Goal: Information Seeking & Learning: Learn about a topic

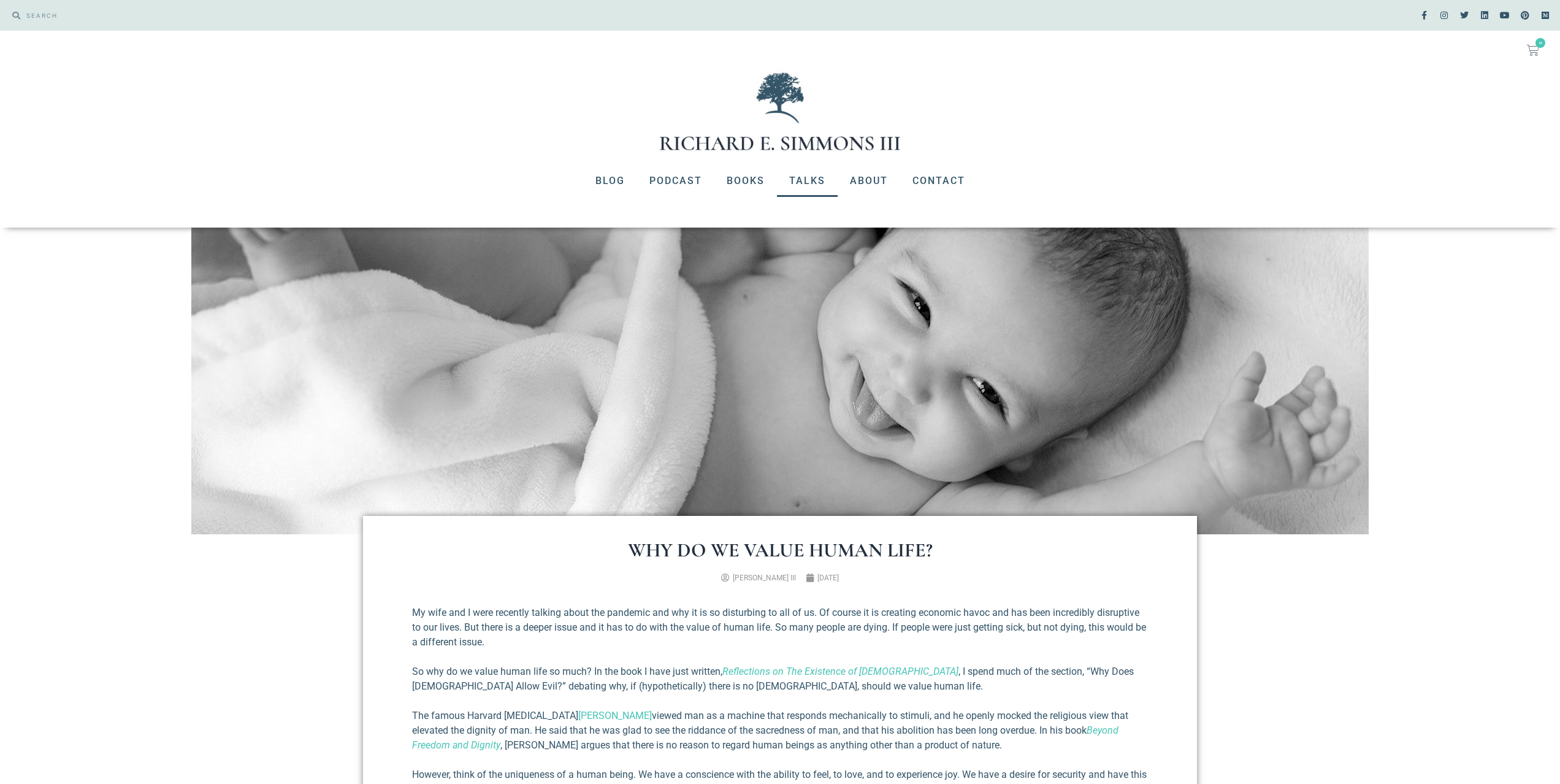
click at [802, 182] on link "Talks" at bounding box center [807, 181] width 60 height 32
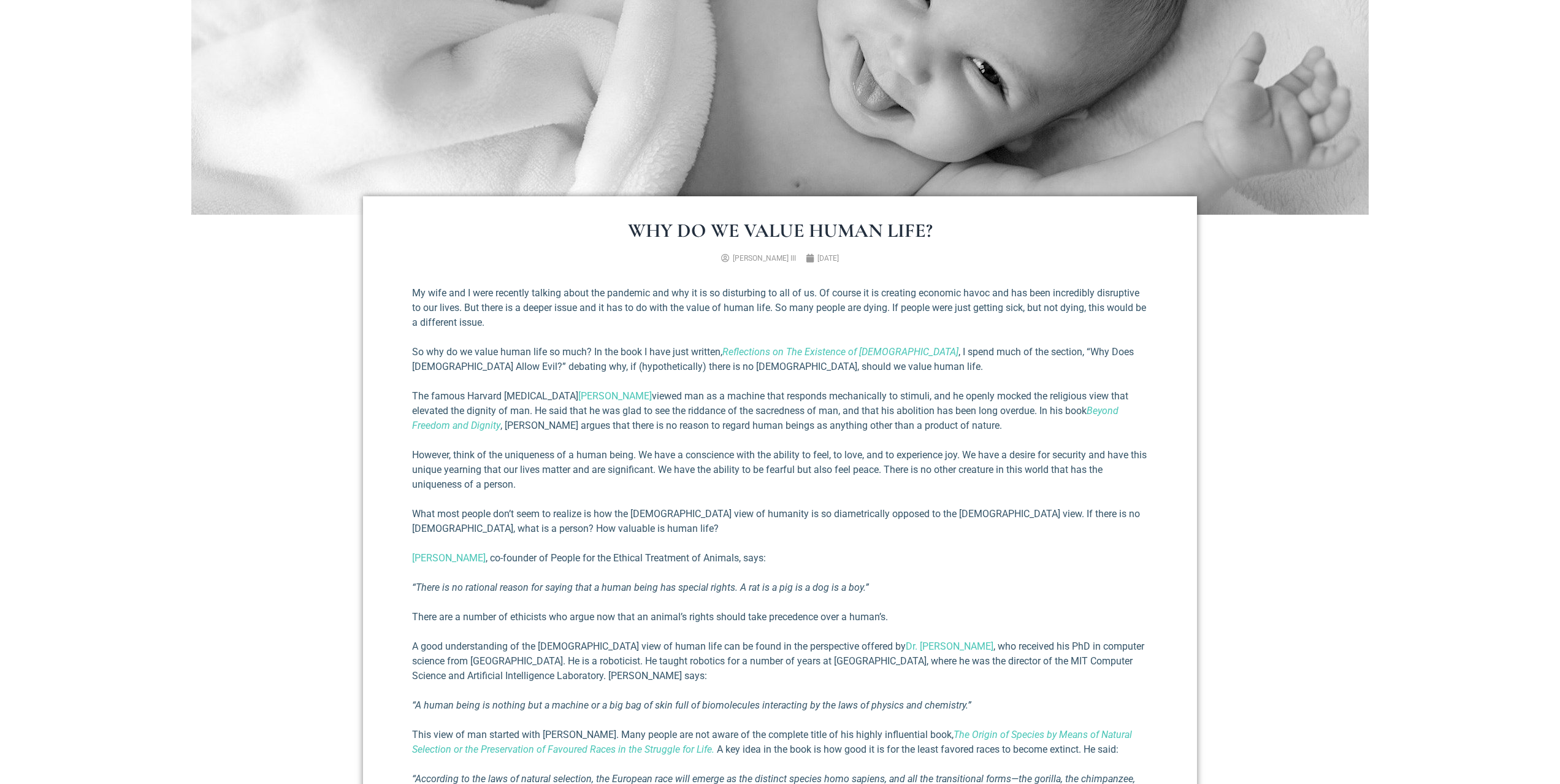
scroll to position [322, 0]
click at [560, 309] on p "My wife and I were recently talking about the pandemic and why it is so disturb…" at bounding box center [779, 305] width 736 height 44
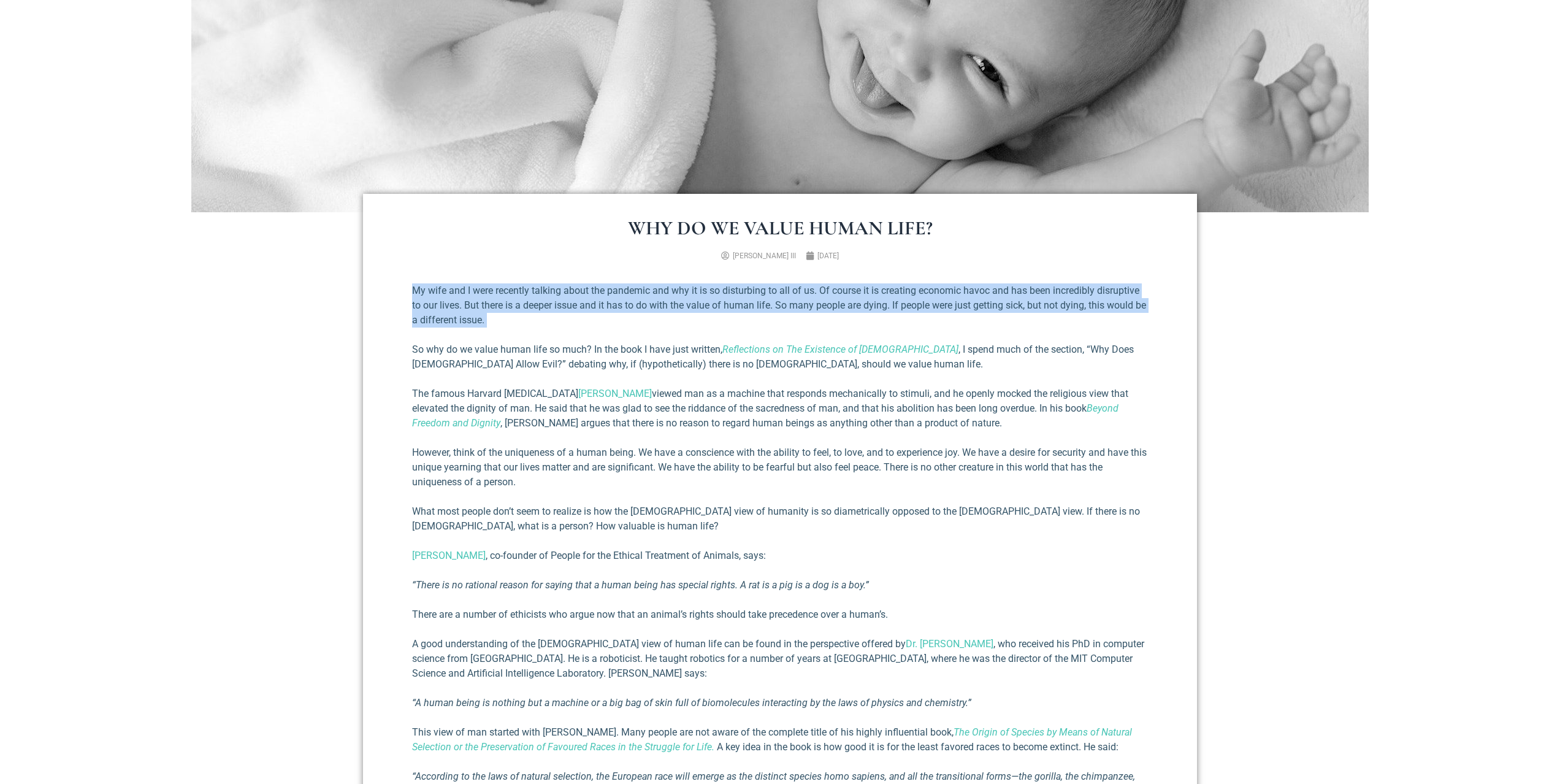
click at [560, 308] on p "My wife and I were recently talking about the pandemic and why it is so disturb…" at bounding box center [779, 305] width 736 height 44
click at [557, 319] on p "My wife and I were recently talking about the pandemic and why it is so disturb…" at bounding box center [779, 305] width 736 height 44
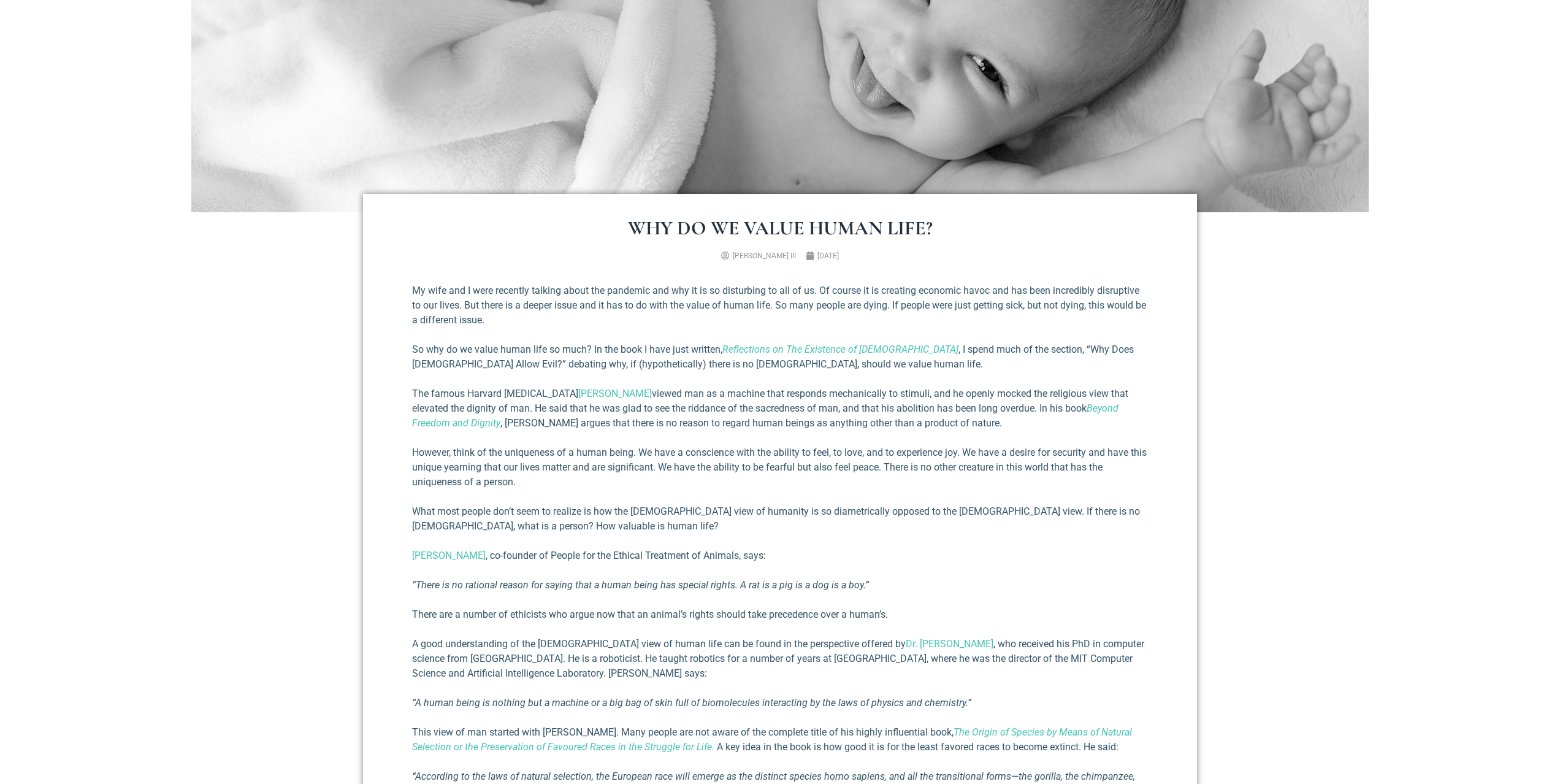
click at [576, 512] on p "What most people don’t seem to realize is how the [DEMOGRAPHIC_DATA] view of hu…" at bounding box center [779, 519] width 736 height 30
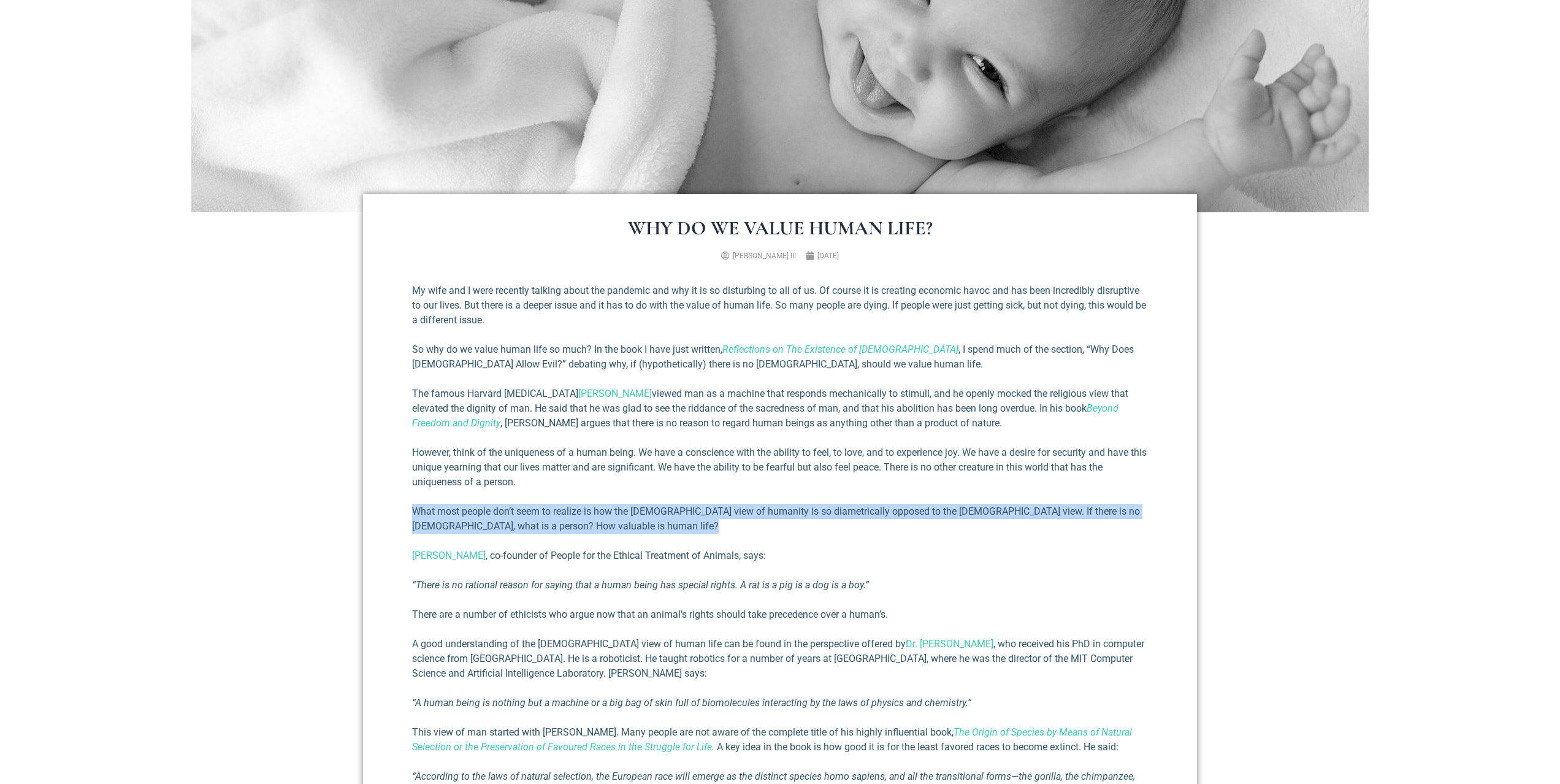
click at [576, 512] on p "What most people don’t seem to realize is how the [DEMOGRAPHIC_DATA] view of hu…" at bounding box center [779, 519] width 736 height 30
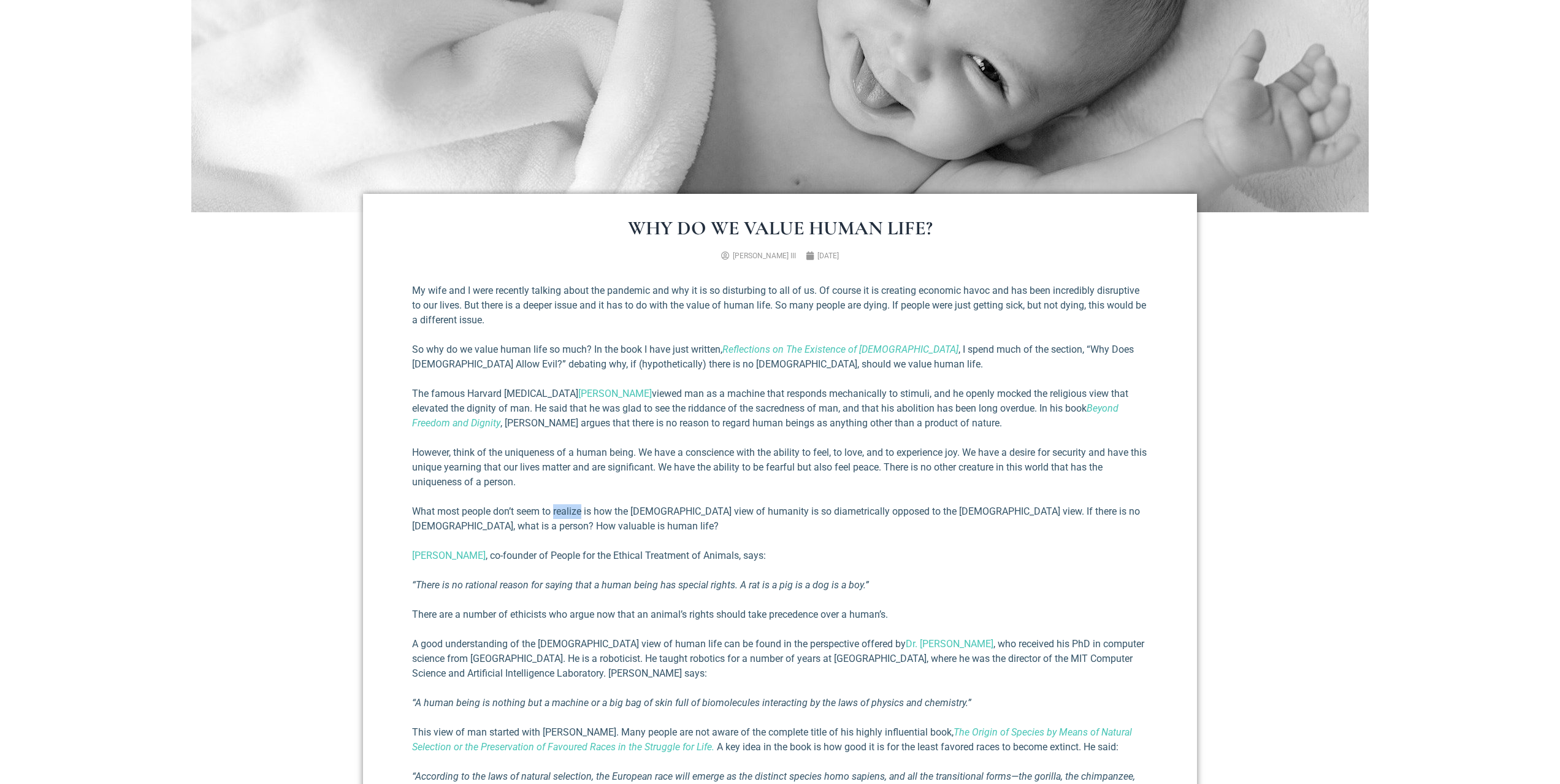
click at [576, 512] on p "What most people don’t seem to realize is how the [DEMOGRAPHIC_DATA] view of hu…" at bounding box center [779, 519] width 736 height 30
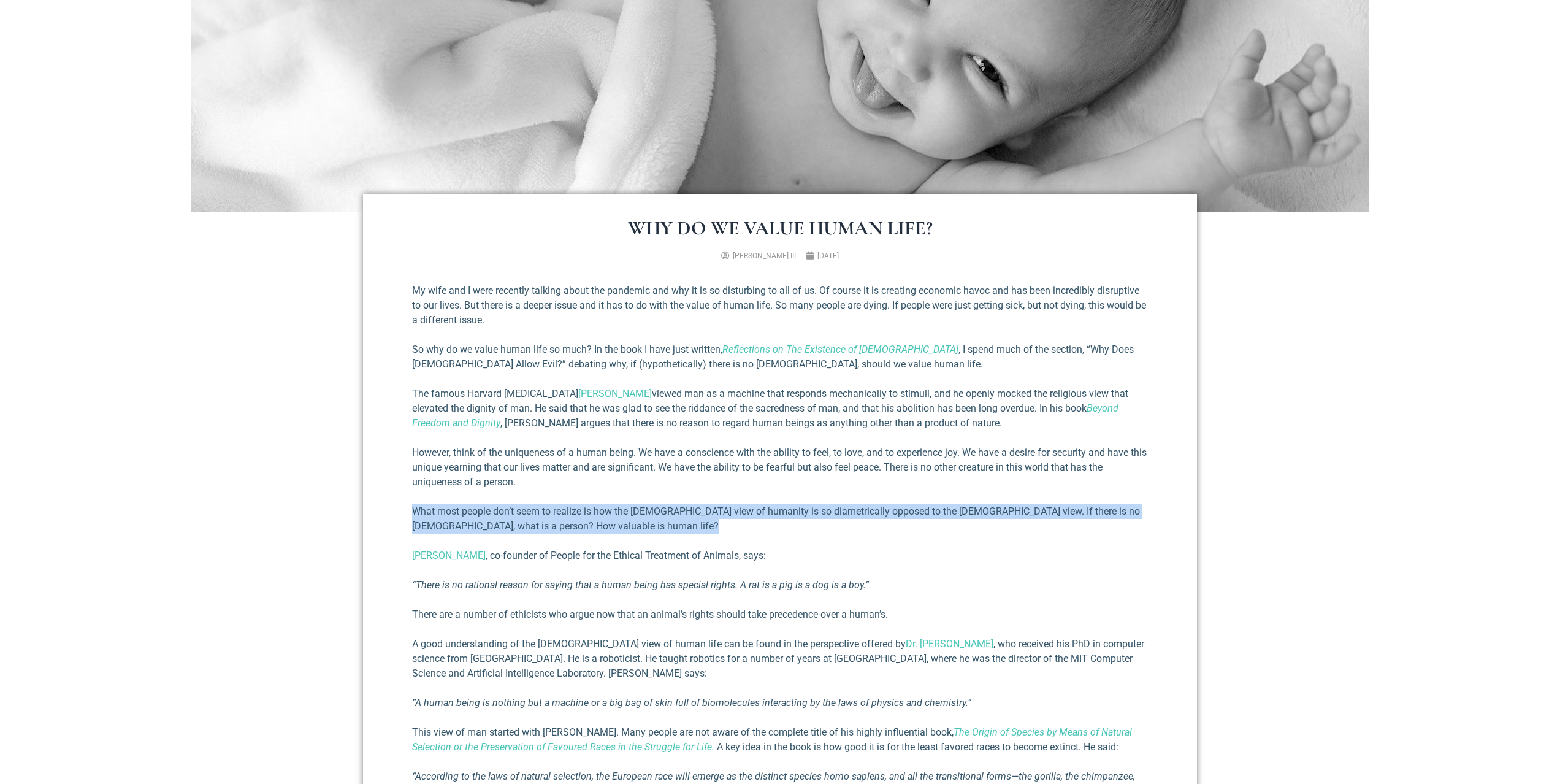
click at [576, 512] on p "What most people don’t seem to realize is how the [DEMOGRAPHIC_DATA] view of hu…" at bounding box center [779, 519] width 736 height 30
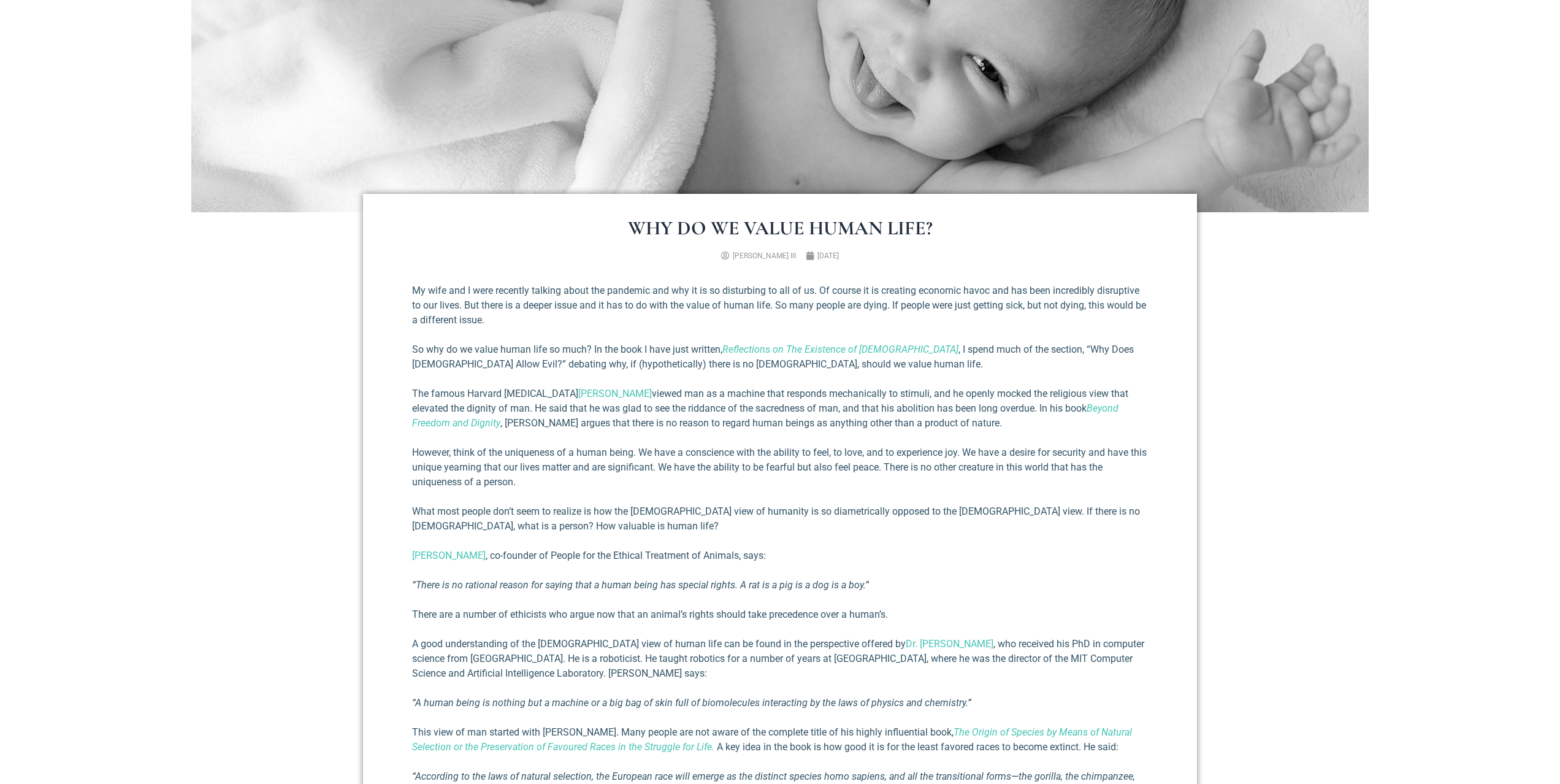
click at [586, 552] on p "[PERSON_NAME] , co-founder of People for the Ethical Treatment of Animals, says:" at bounding box center [779, 556] width 736 height 14
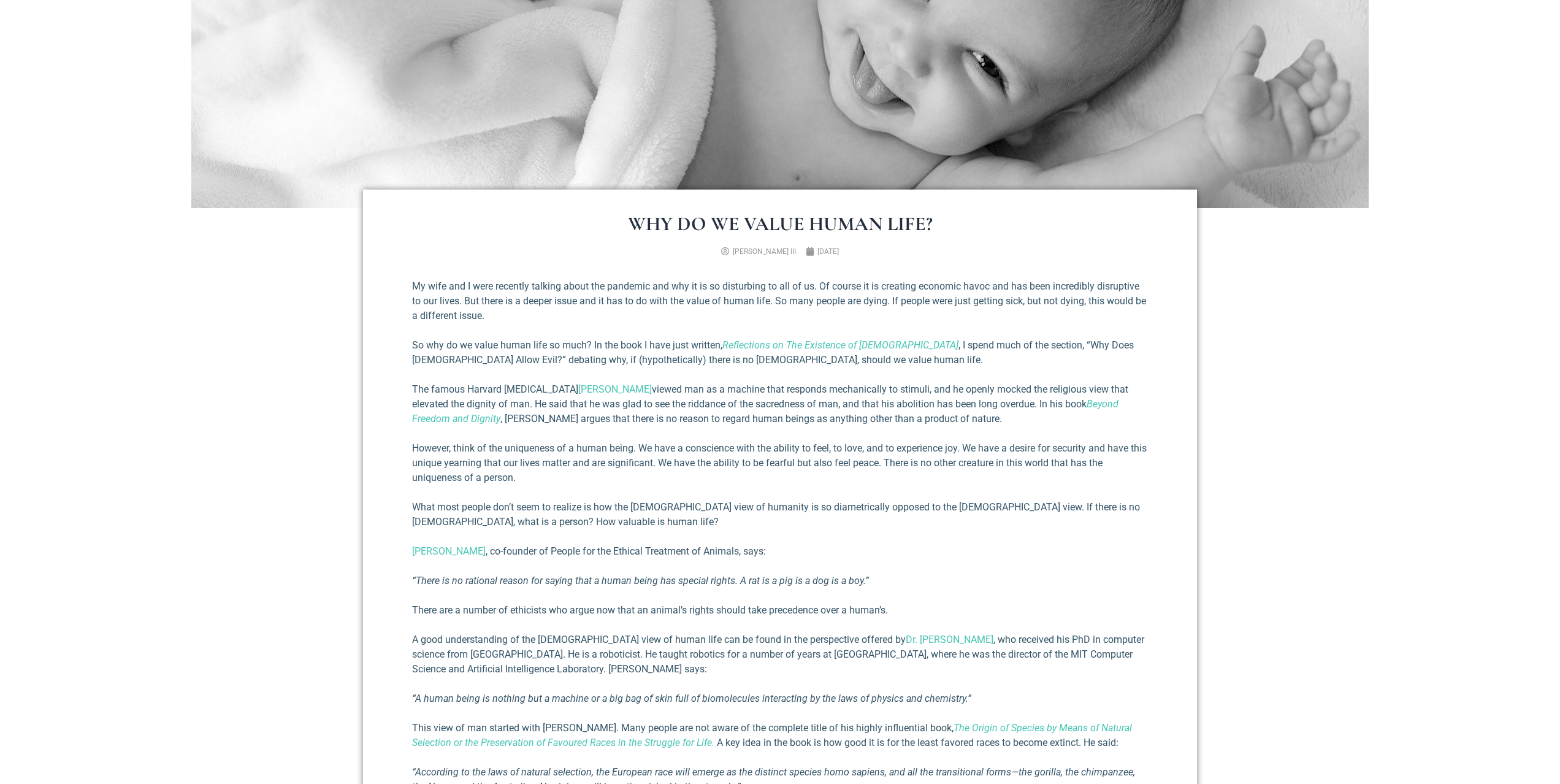
scroll to position [326, 0]
click at [554, 583] on em "“There is no rational reason for saying that a human being has special rights. …" at bounding box center [640, 580] width 457 height 11
click at [552, 584] on em "“There is no rational reason for saying that a human being has special rights. …" at bounding box center [640, 580] width 457 height 11
click at [378, 634] on div "Why Do We Value Human Life? [PERSON_NAME] III [DATE] My wife and I were recentl…" at bounding box center [779, 742] width 834 height 1107
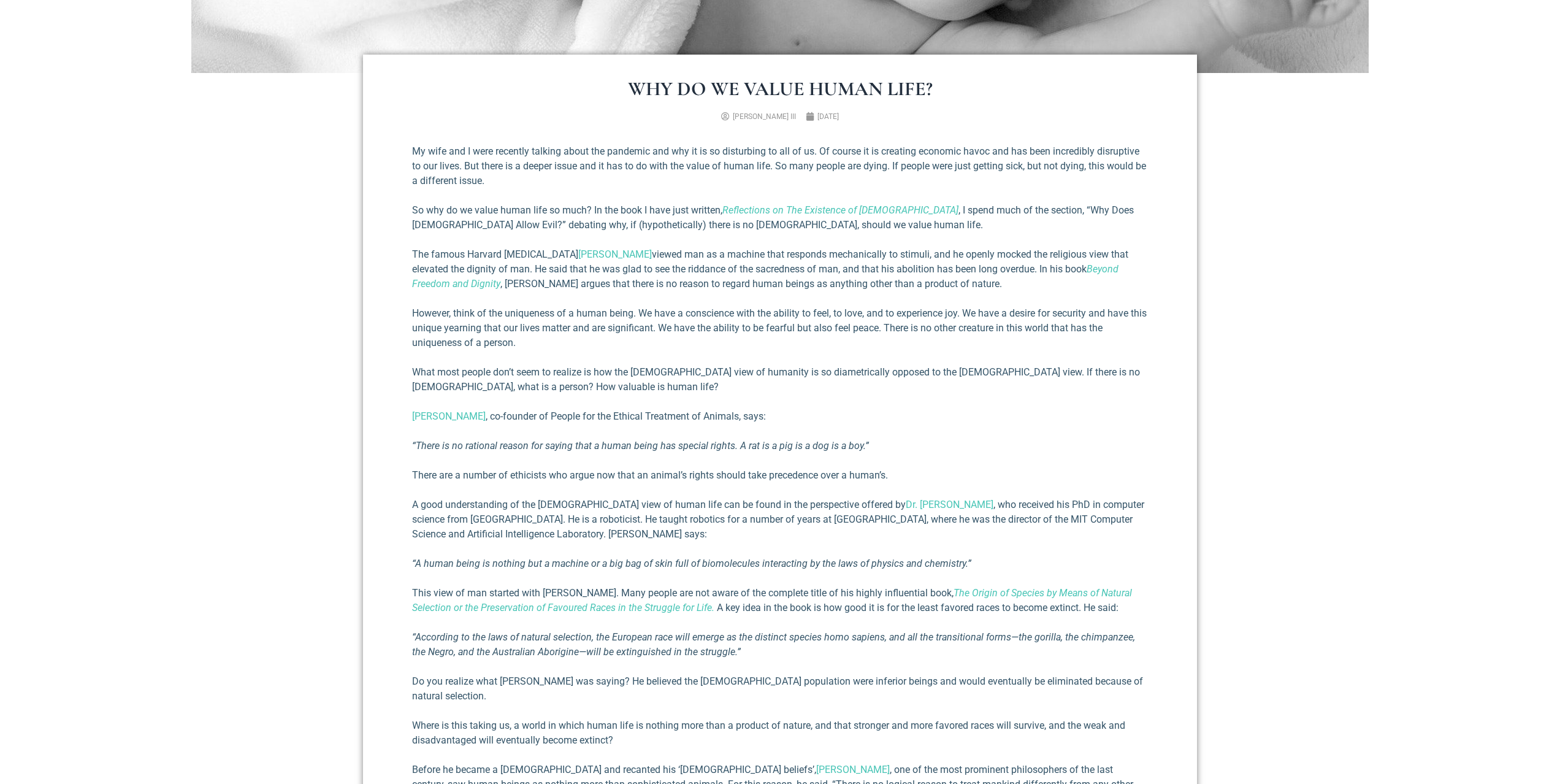
scroll to position [472, 0]
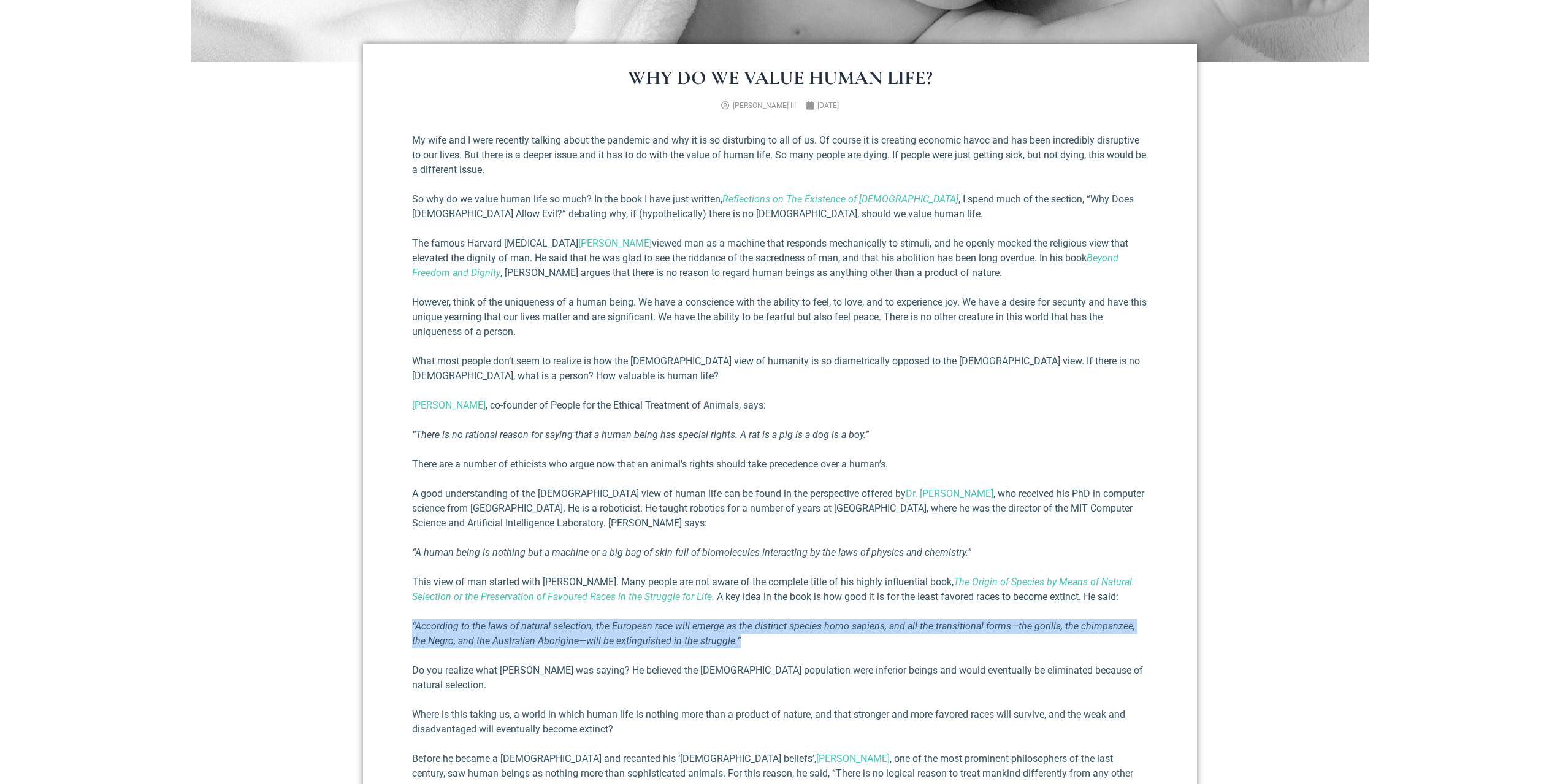
drag, startPoint x: 733, startPoint y: 637, endPoint x: 409, endPoint y: 621, distance: 324.4
click at [409, 621] on div "Why Do We Value Human Life? [PERSON_NAME] III [DATE] My wife and I were recentl…" at bounding box center [779, 597] width 834 height 1107
copy em "“According to the laws of natural selection, the European race will emerge as t…"
click at [729, 642] on p "“According to the laws of natural selection, the European race will emerge as t…" at bounding box center [779, 633] width 736 height 30
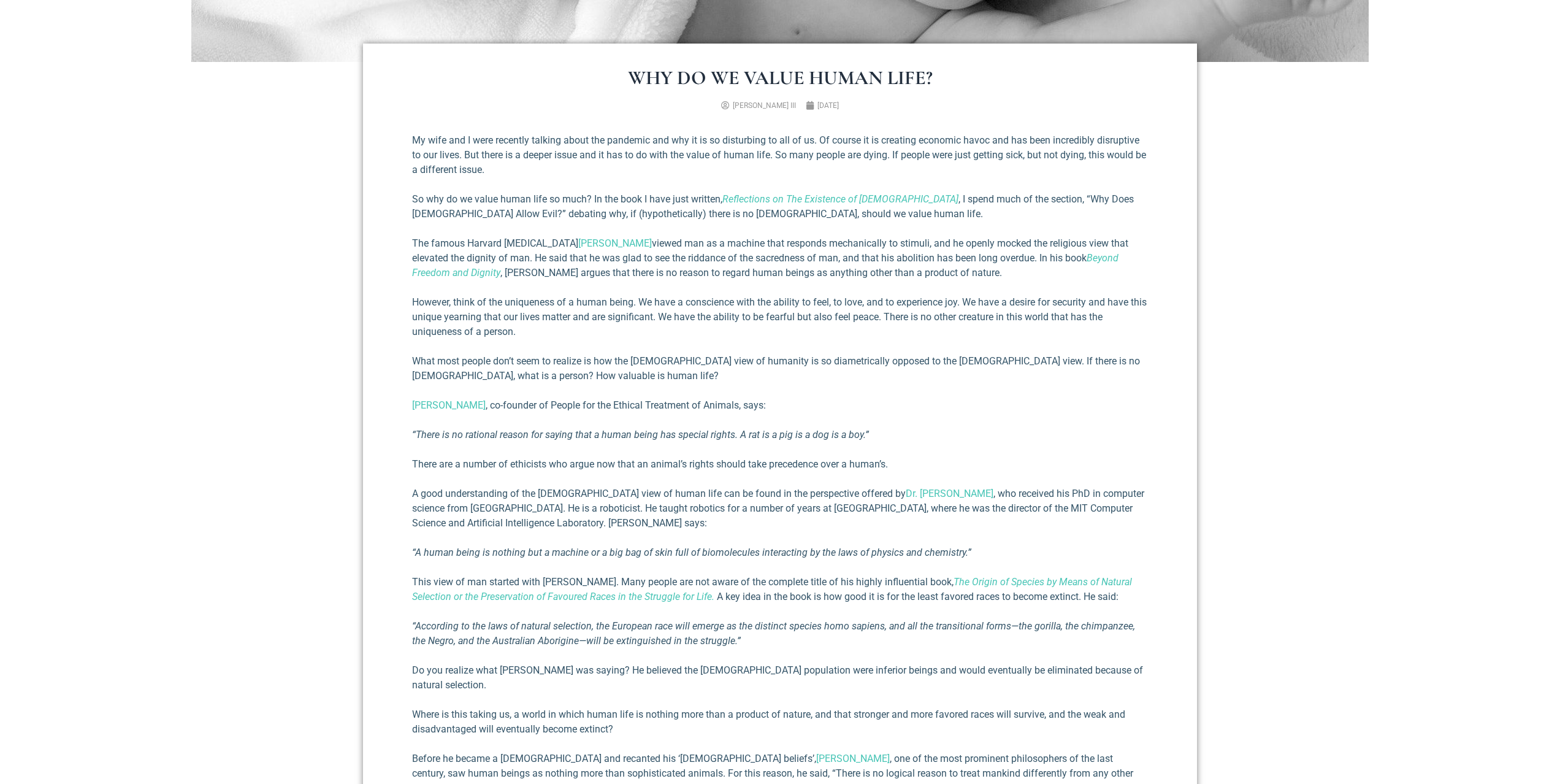
click at [844, 571] on div "My wife and I were recently talking about the pandemic and why it is so disturb…" at bounding box center [779, 594] width 736 height 923
drag, startPoint x: 590, startPoint y: 631, endPoint x: 1007, endPoint y: 626, distance: 417.0
click at [1007, 626] on em "“According to the laws of natural selection, the European race will emerge as t…" at bounding box center [773, 633] width 723 height 27
copy em ", the European race will emerge as the distinct species homo sapiens, and all t…"
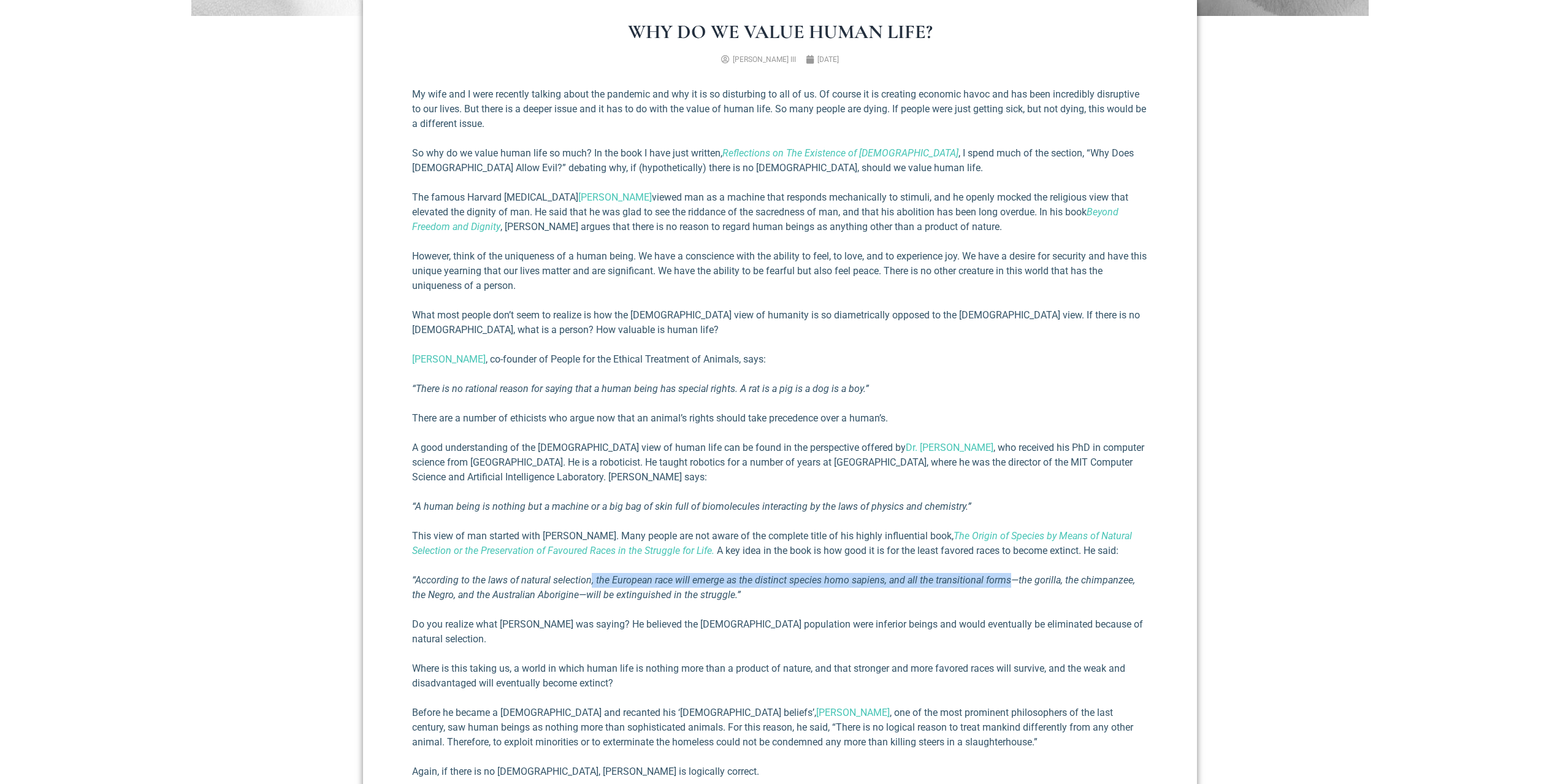
scroll to position [644, 0]
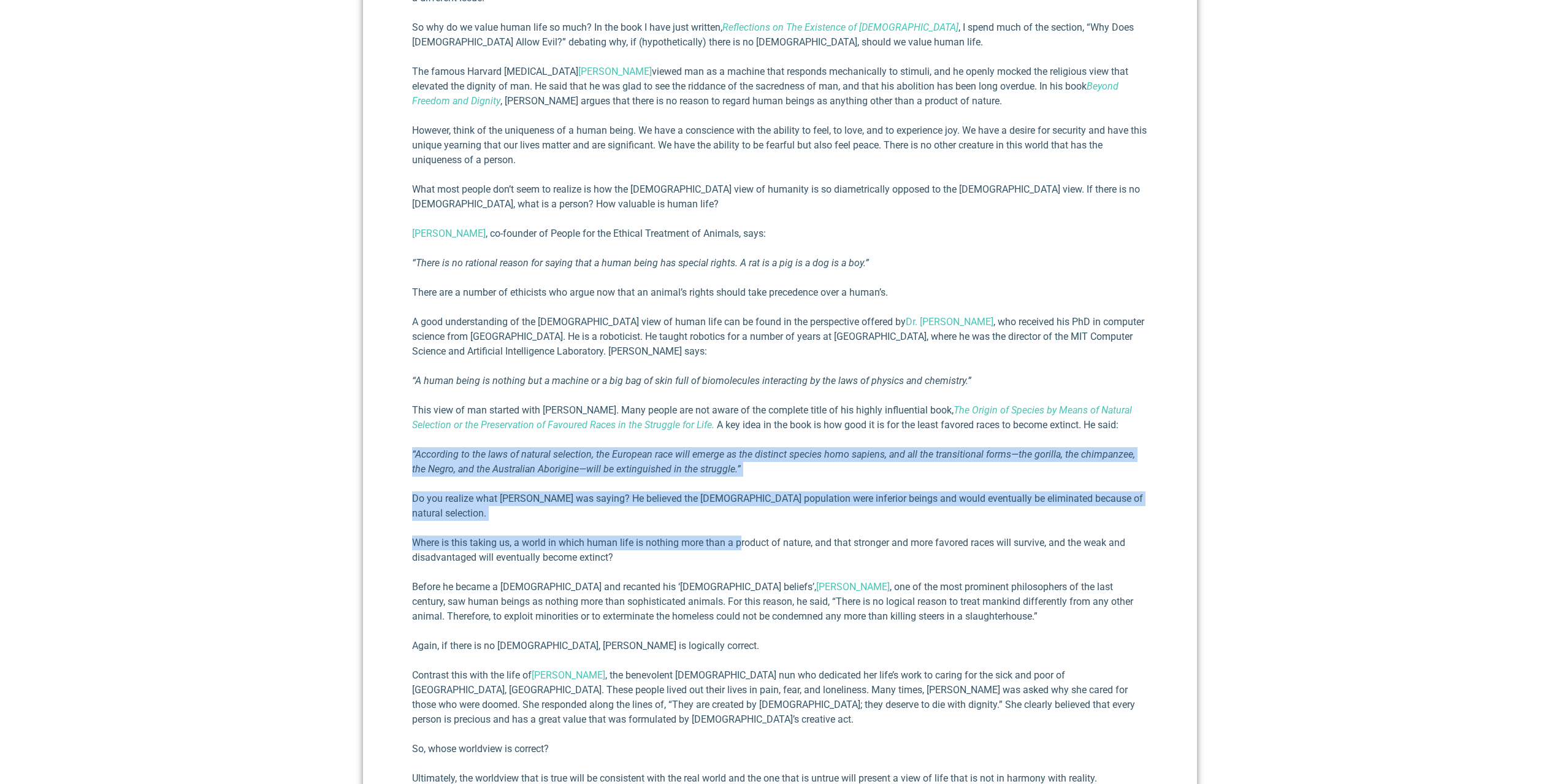
drag, startPoint x: 405, startPoint y: 460, endPoint x: 799, endPoint y: 540, distance: 402.0
click at [777, 528] on div "Why Do We Value Human Life? [PERSON_NAME] III [DATE] My wife and I were recentl…" at bounding box center [779, 425] width 834 height 1107
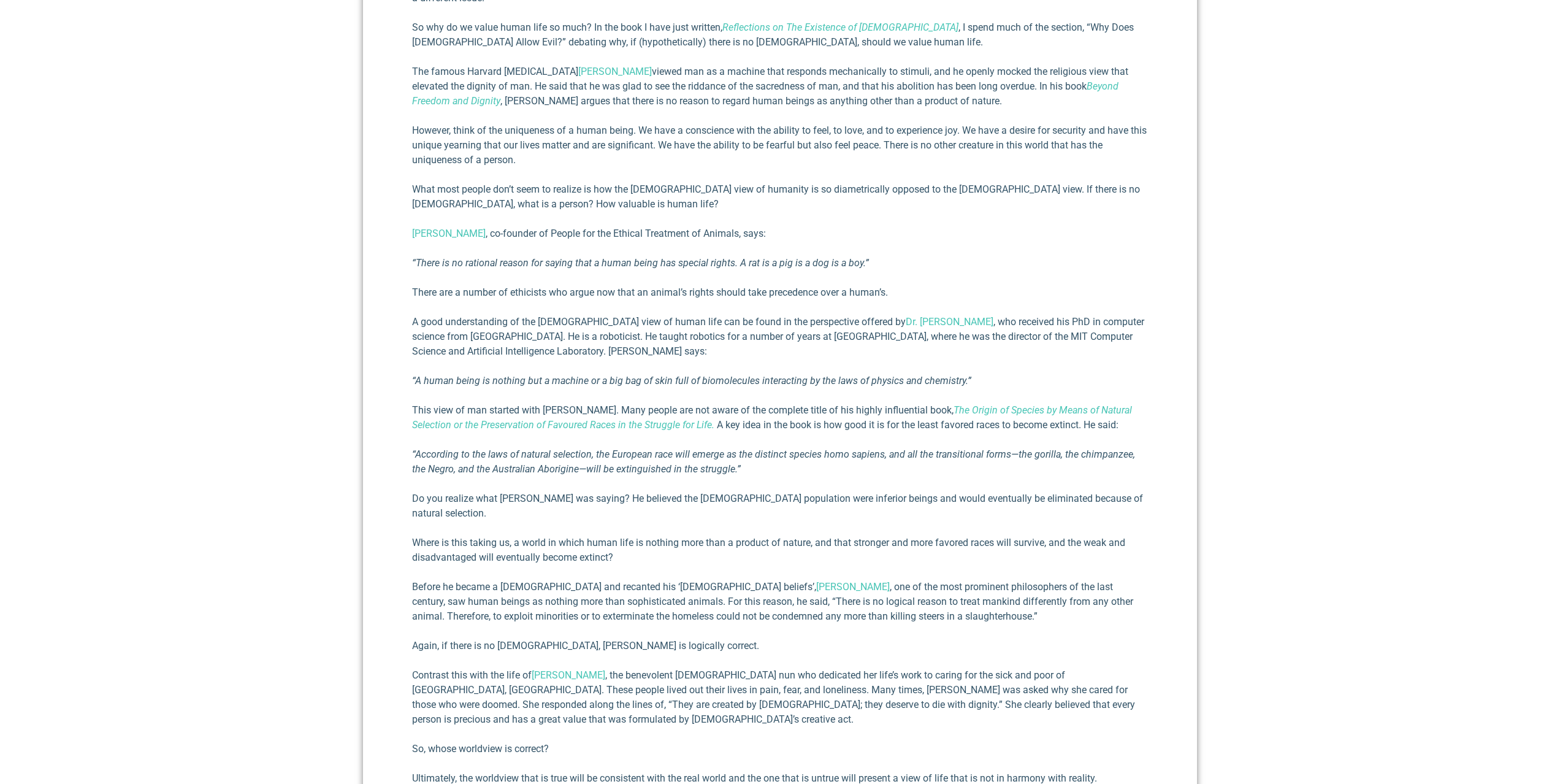
click at [794, 536] on p "Where is this taking us, a world in which human life is nothing more than a pro…" at bounding box center [779, 550] width 736 height 30
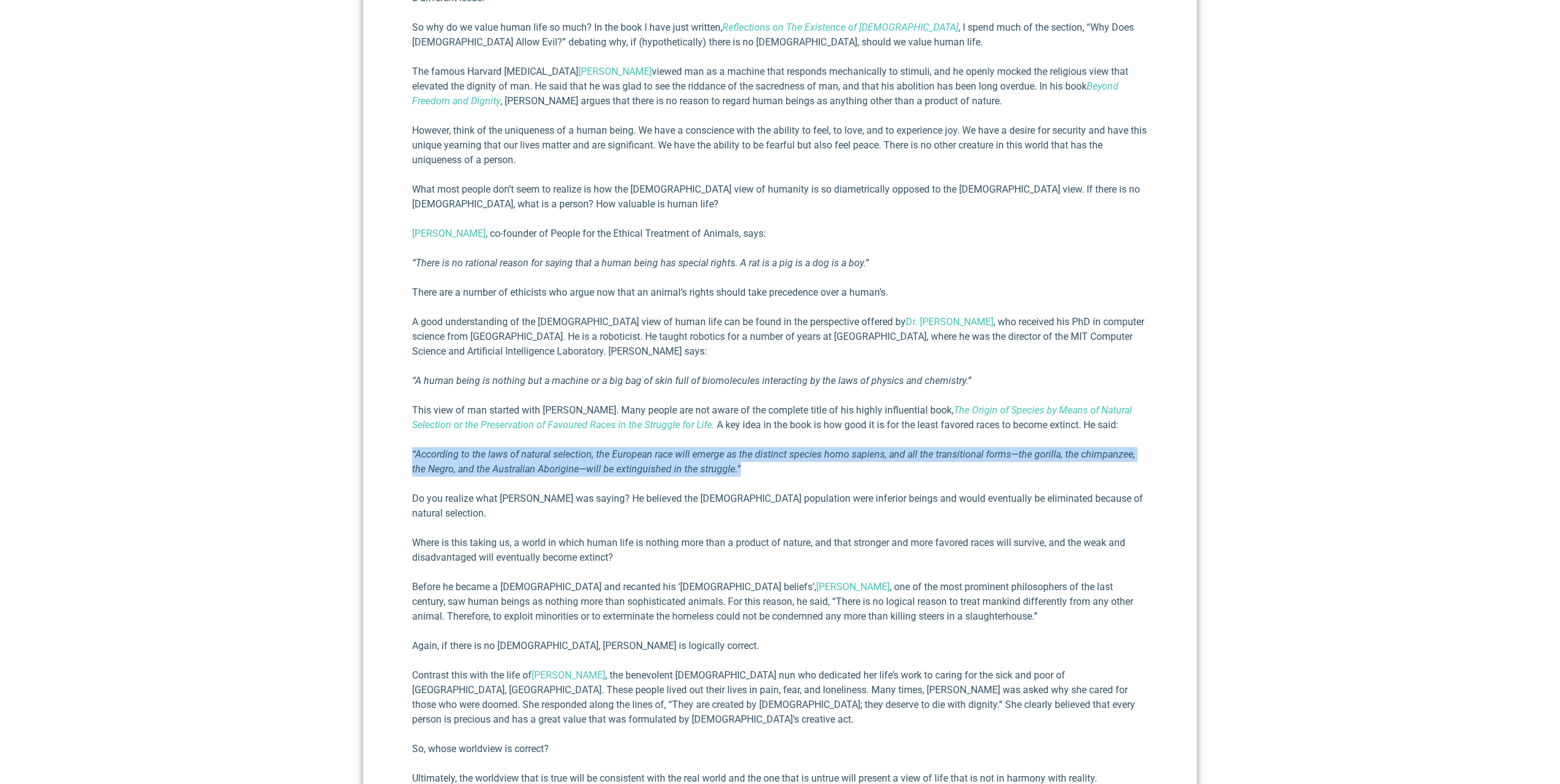
drag, startPoint x: 748, startPoint y: 469, endPoint x: 334, endPoint y: 437, distance: 415.2
click at [334, 437] on section "Why Do We Value Human Life? [PERSON_NAME] III [DATE] My wife and I were recentl…" at bounding box center [780, 425] width 1560 height 1070
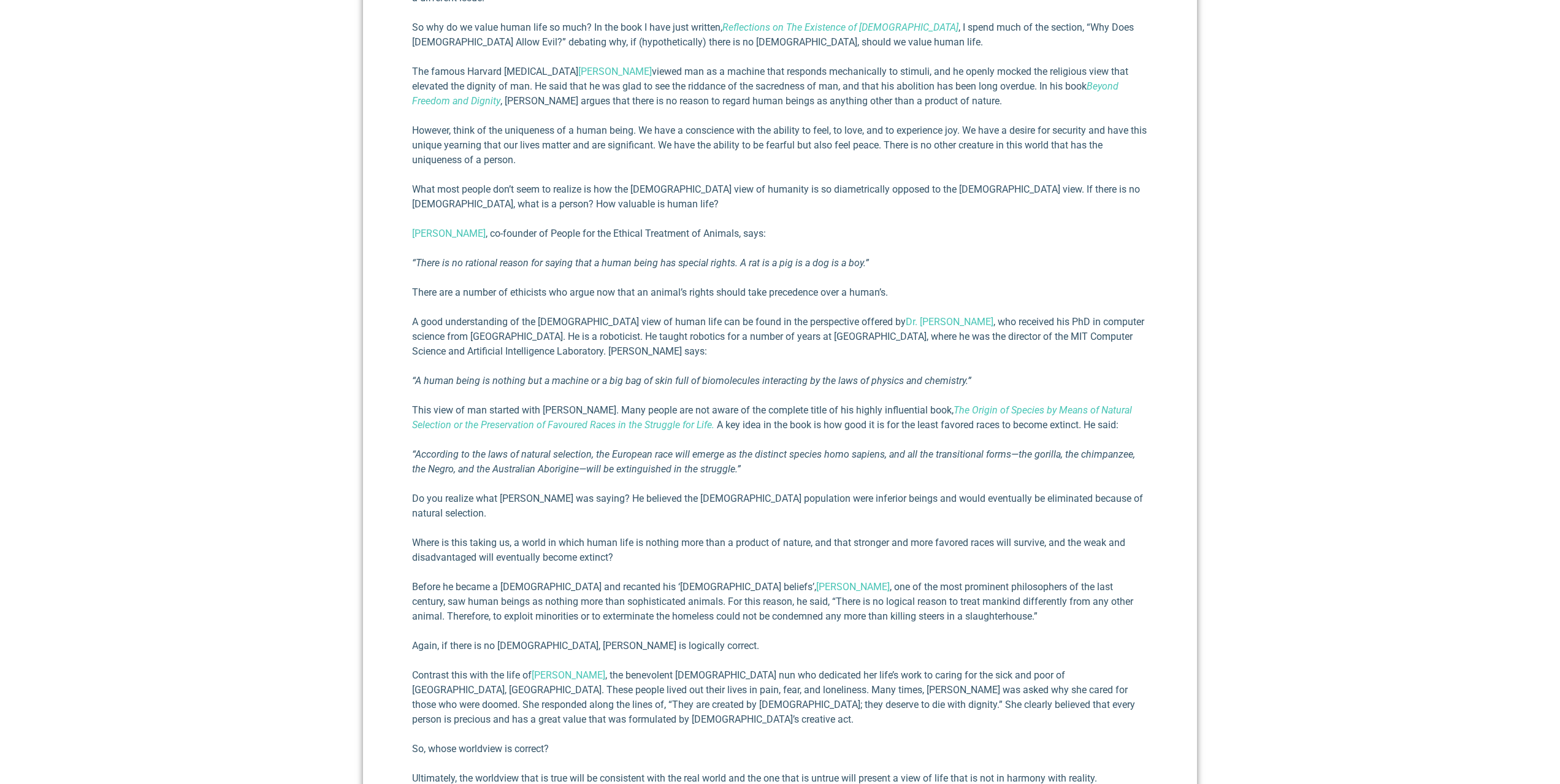
click at [644, 480] on div "My wife and I were recently talking about the pandemic and why it is so disturb…" at bounding box center [779, 423] width 736 height 923
click at [647, 460] on p "“According to the laws of natural selection, the European race will emerge as t…" at bounding box center [779, 462] width 736 height 30
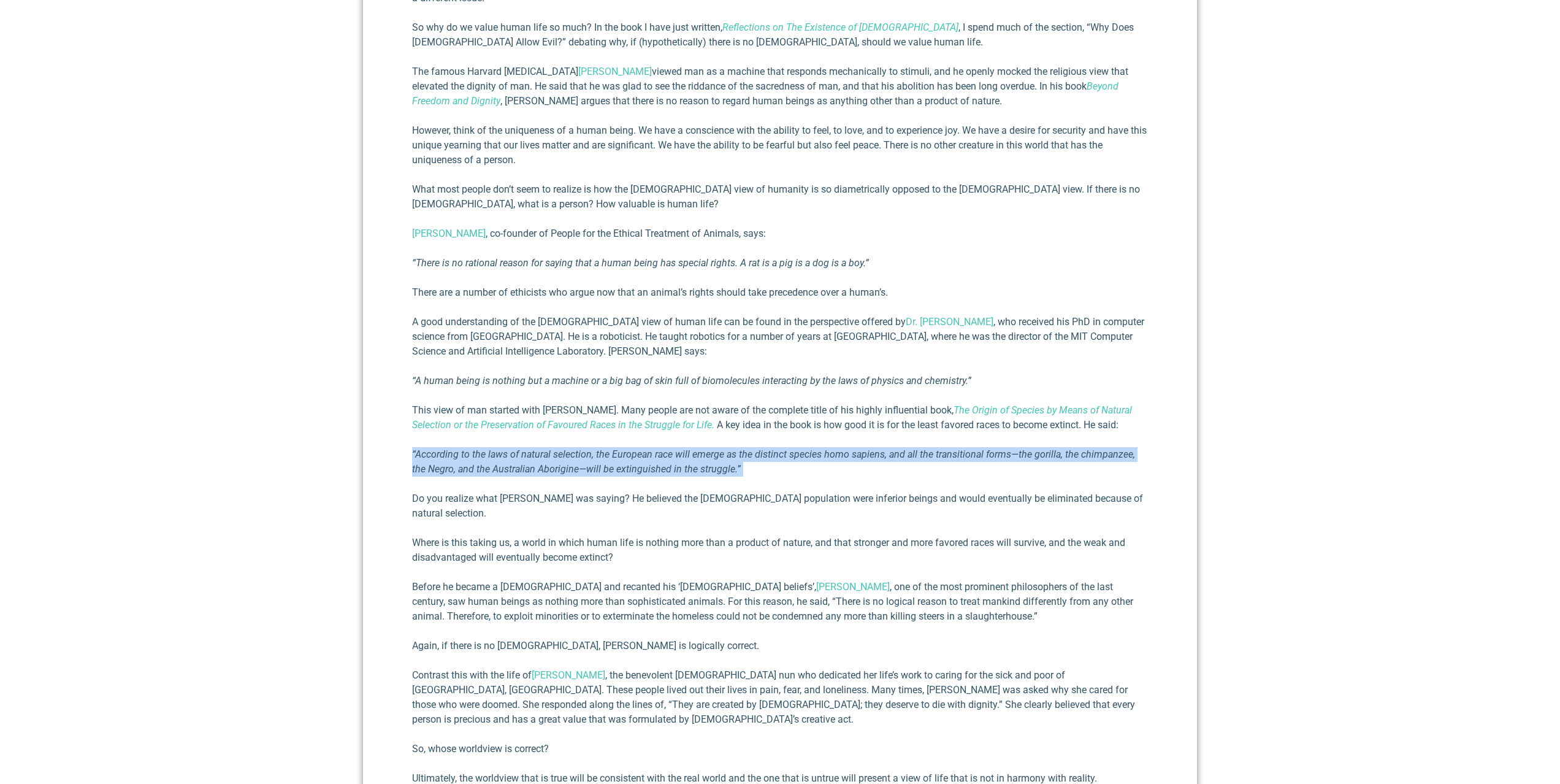
click at [647, 460] on p "“According to the laws of natural selection, the European race will emerge as t…" at bounding box center [779, 462] width 736 height 30
click at [646, 448] on em "“According to the laws of natural selection, the European race will emerge as t…" at bounding box center [773, 461] width 723 height 27
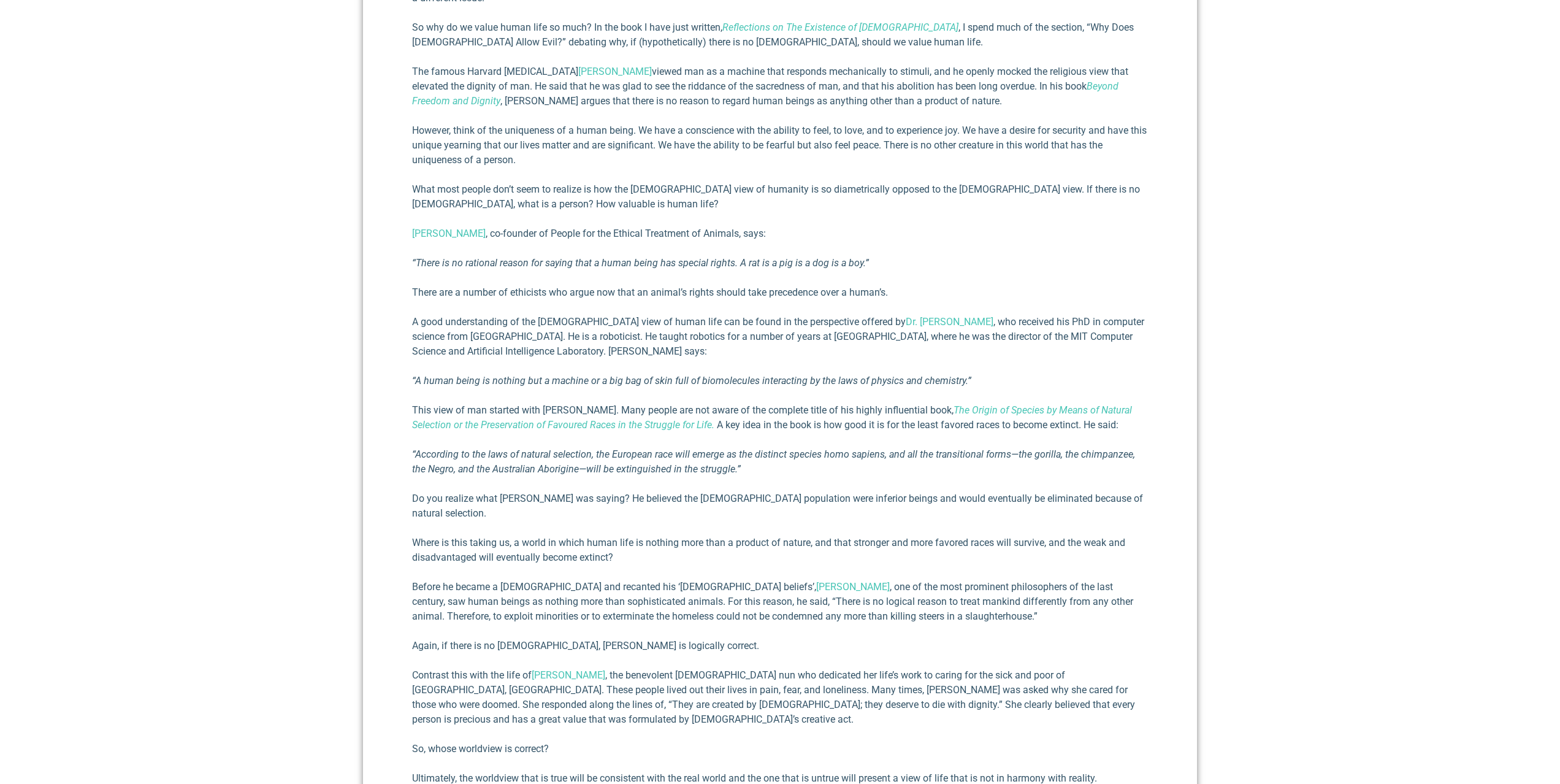
click at [534, 471] on em "“According to the laws of natural selection, the European race will emerge as t…" at bounding box center [773, 461] width 723 height 27
copy em "Aborigine"
